Goal: Information Seeking & Learning: Compare options

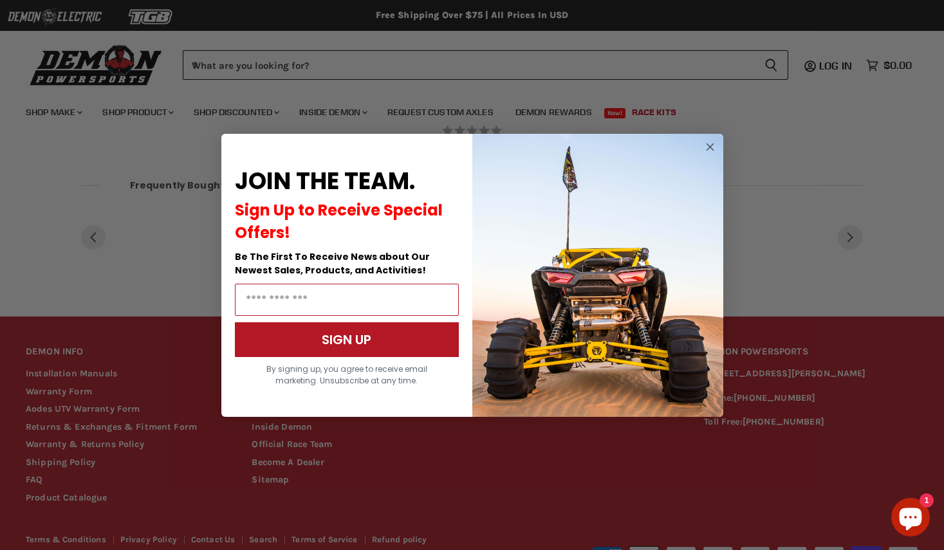
scroll to position [993, 0]
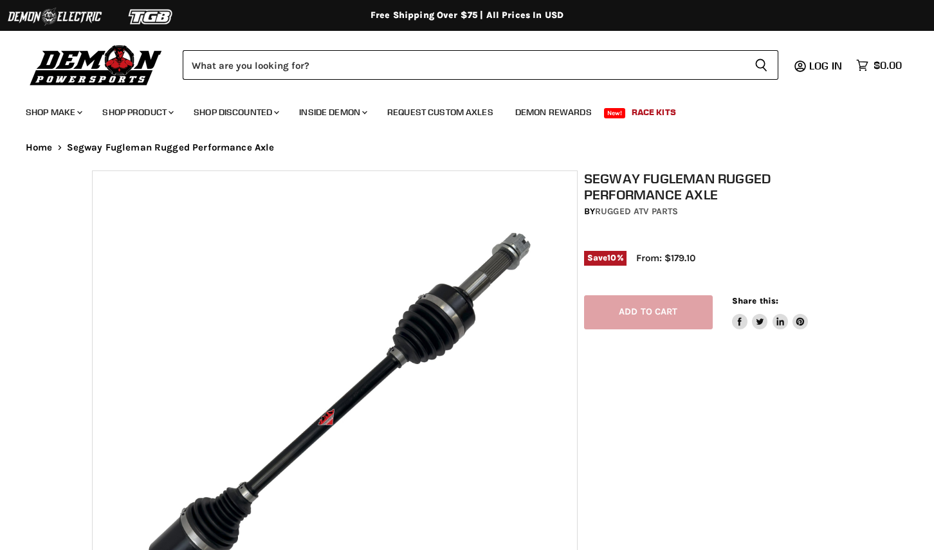
select select "******"
